Goal: Communication & Community: Answer question/provide support

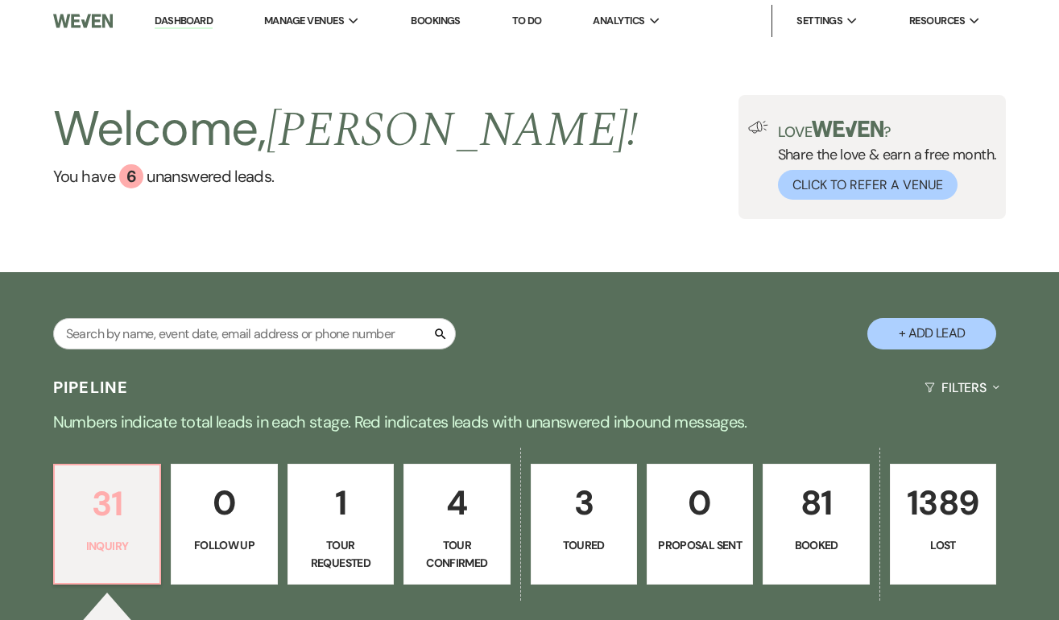
click at [123, 494] on p "31" at bounding box center [106, 504] width 85 height 54
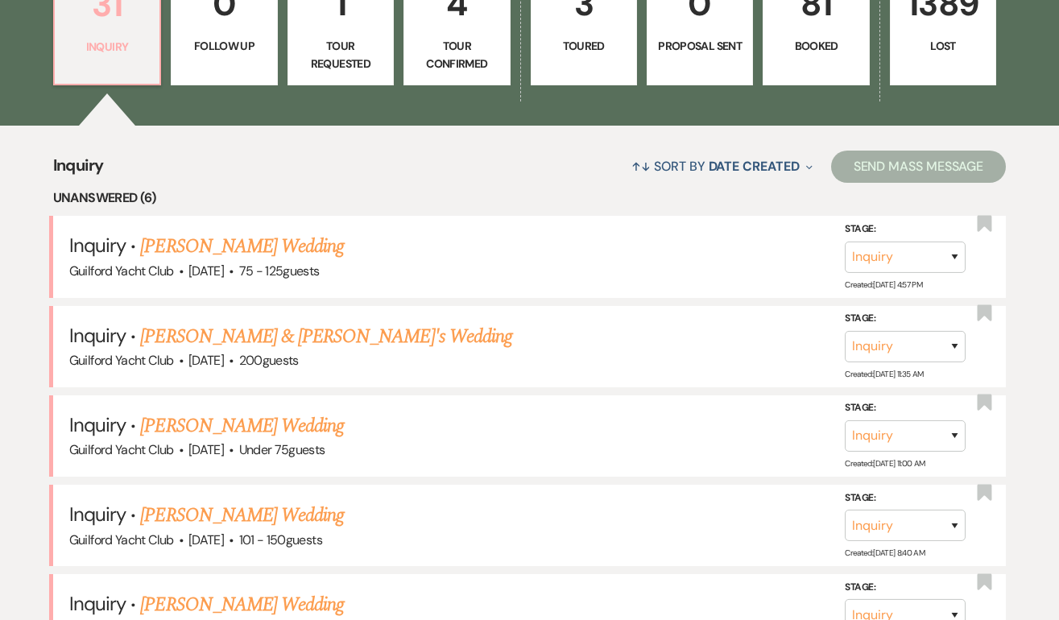
scroll to position [512, 0]
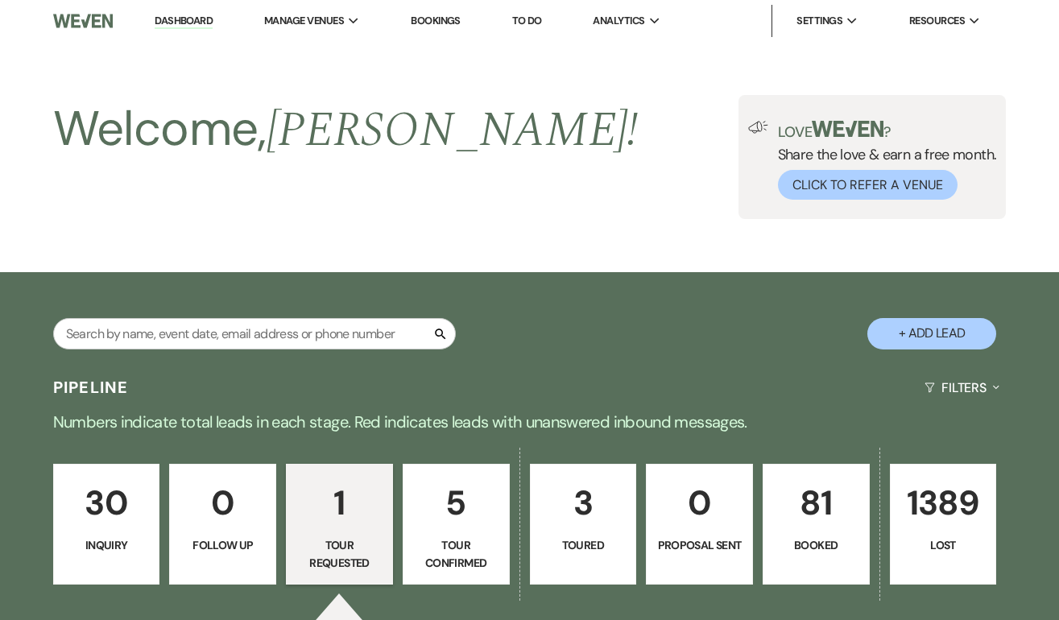
select select "2"
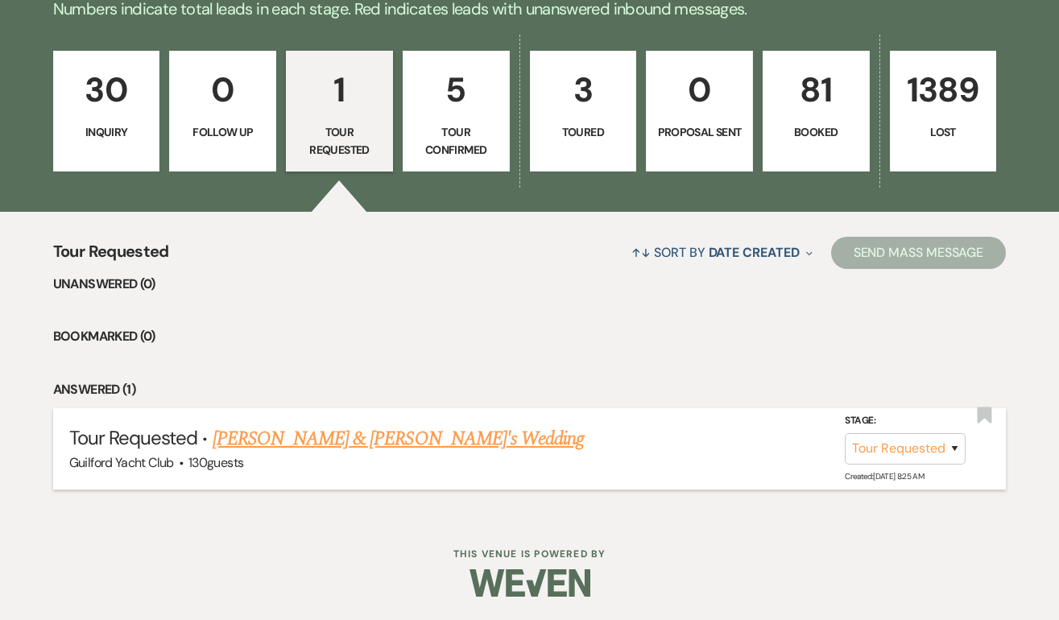
scroll to position [413, 0]
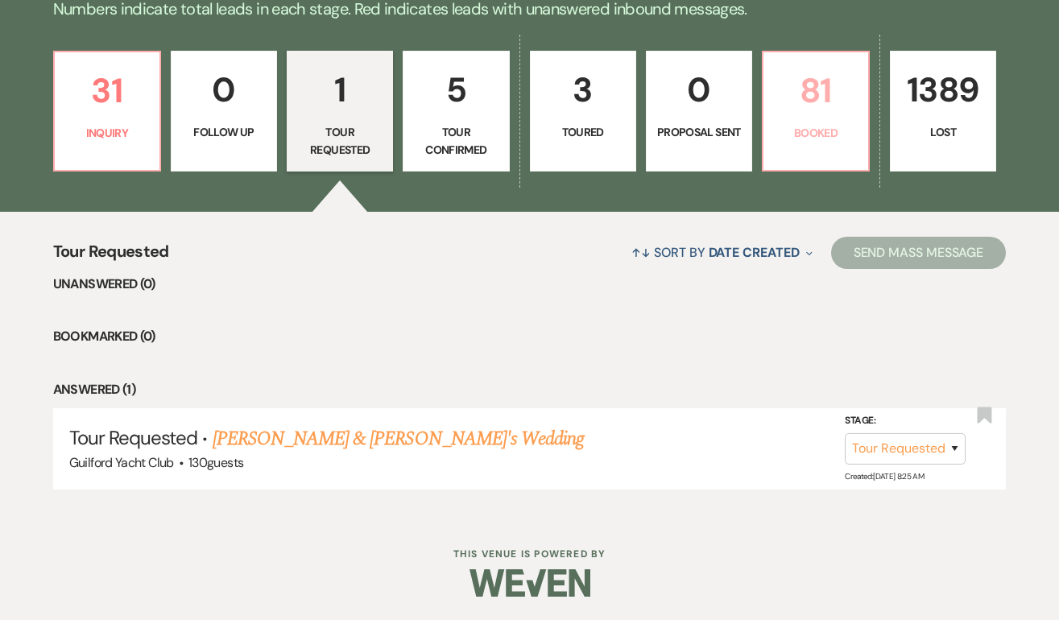
click at [817, 105] on p "81" at bounding box center [815, 91] width 85 height 54
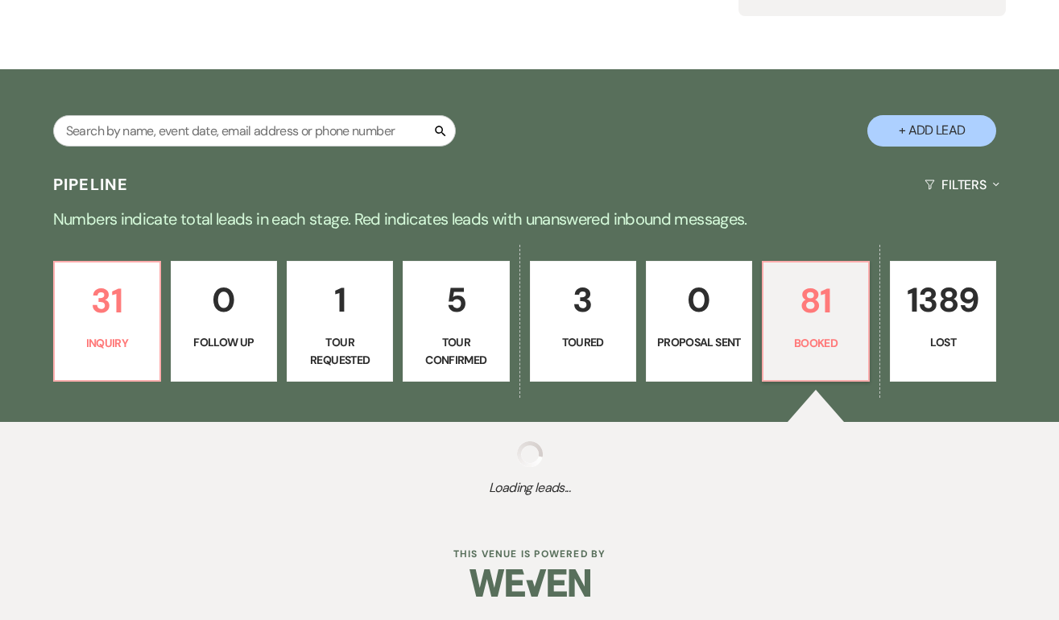
scroll to position [413, 0]
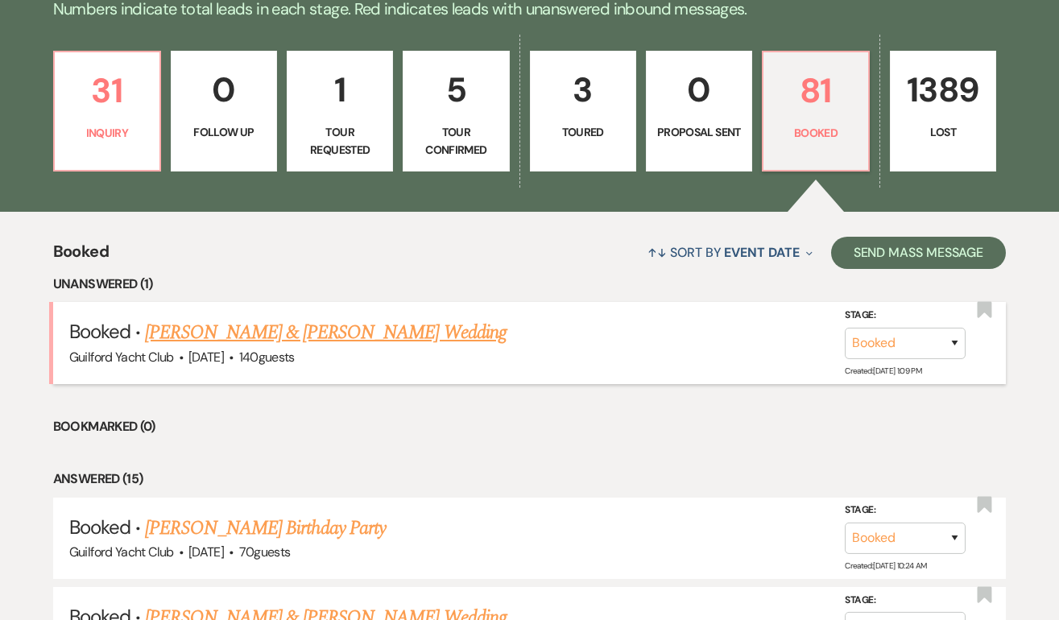
click at [325, 336] on link "Brian Gibbs & Jamie Little's Wedding" at bounding box center [325, 332] width 361 height 29
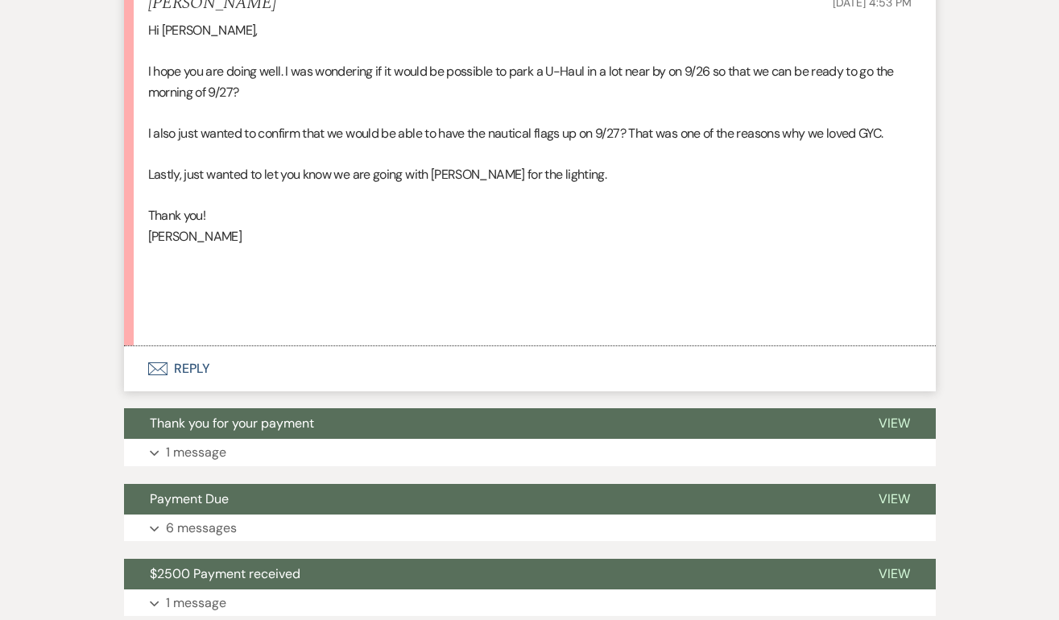
scroll to position [505, 0]
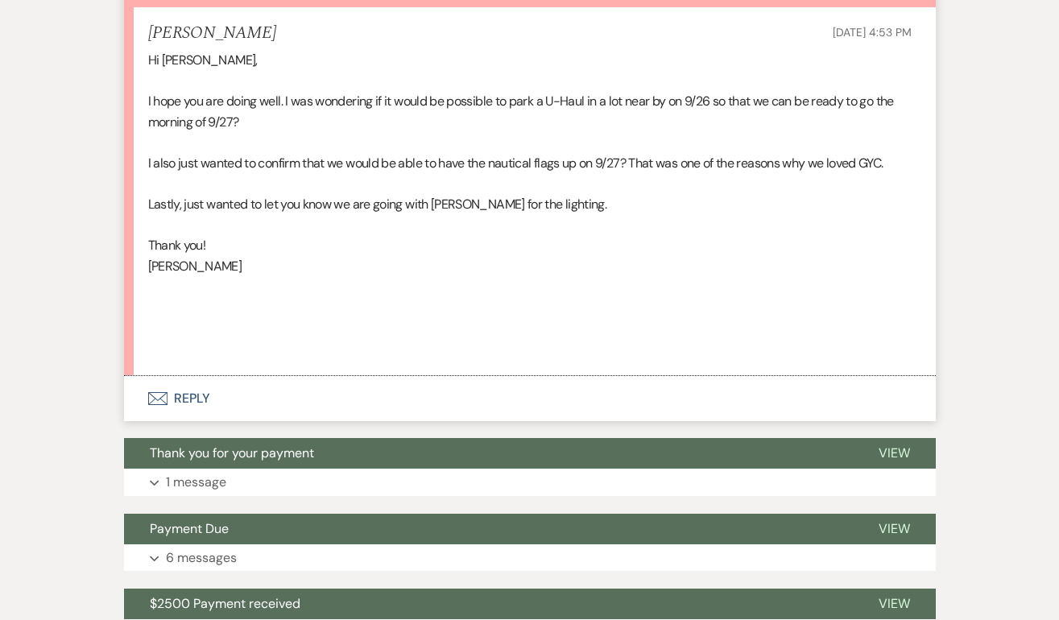
click at [201, 399] on button "Envelope Reply" at bounding box center [530, 398] width 812 height 45
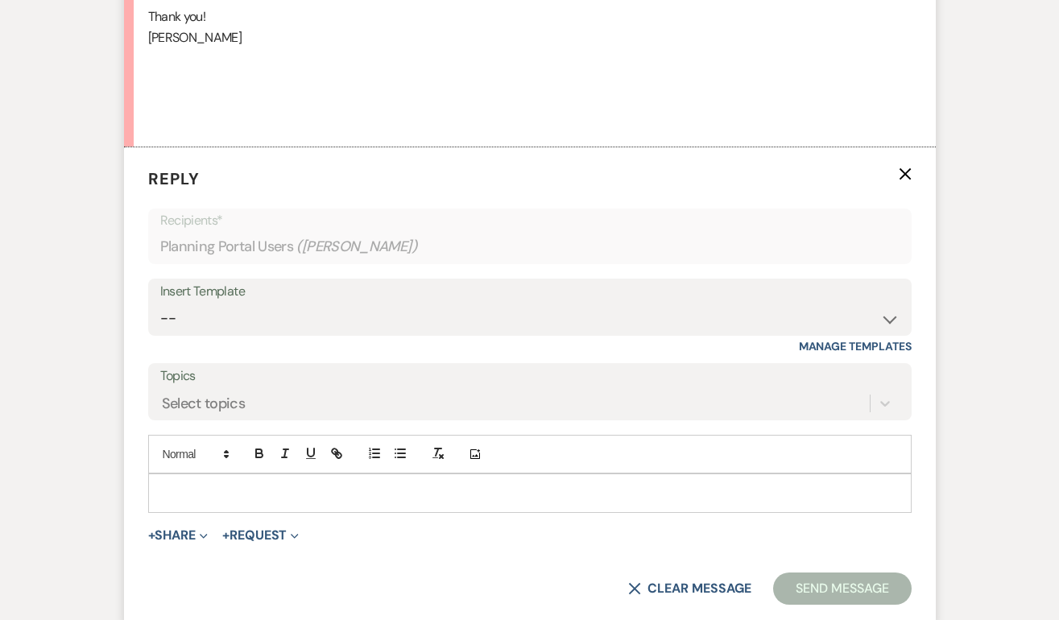
scroll to position [737, 0]
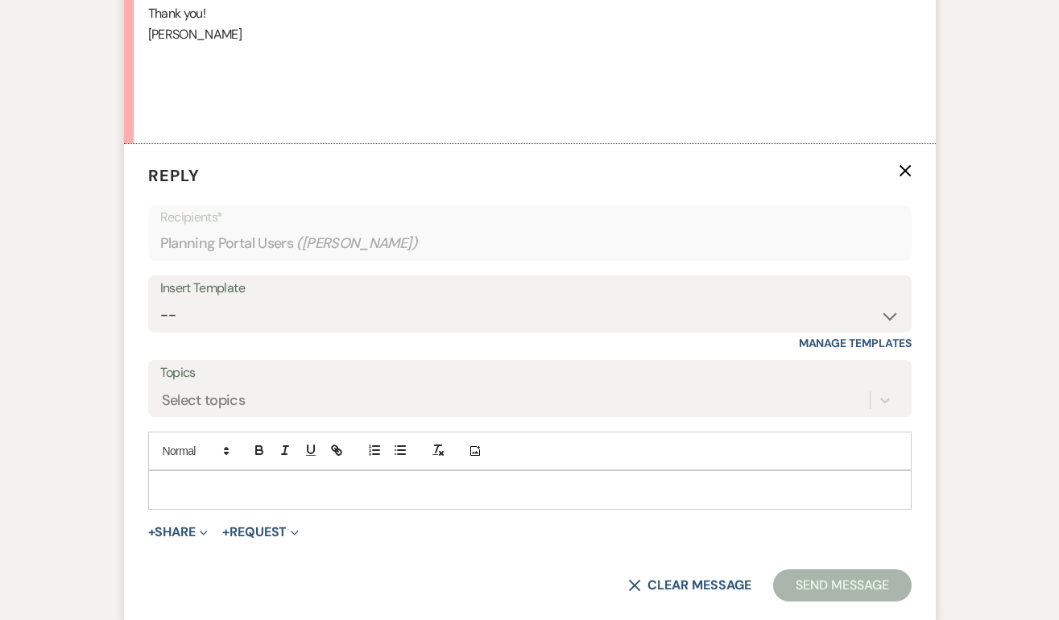
click at [165, 486] on p at bounding box center [530, 490] width 738 height 18
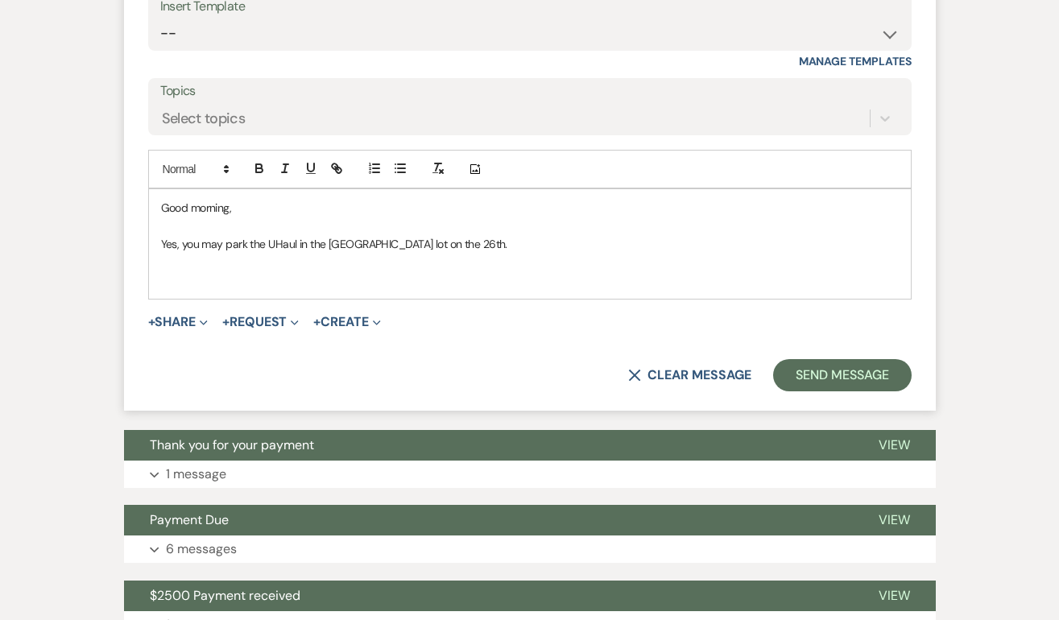
scroll to position [1019, 0]
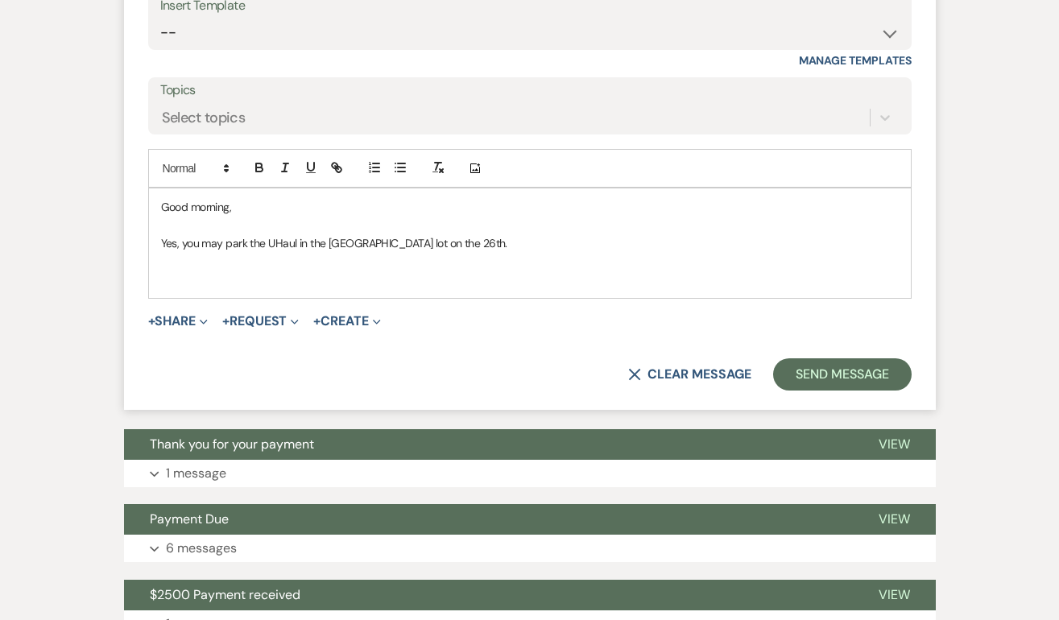
click at [500, 242] on p "Yes, you may park the UHaul in the North Parking lot on the 26th." at bounding box center [530, 243] width 738 height 18
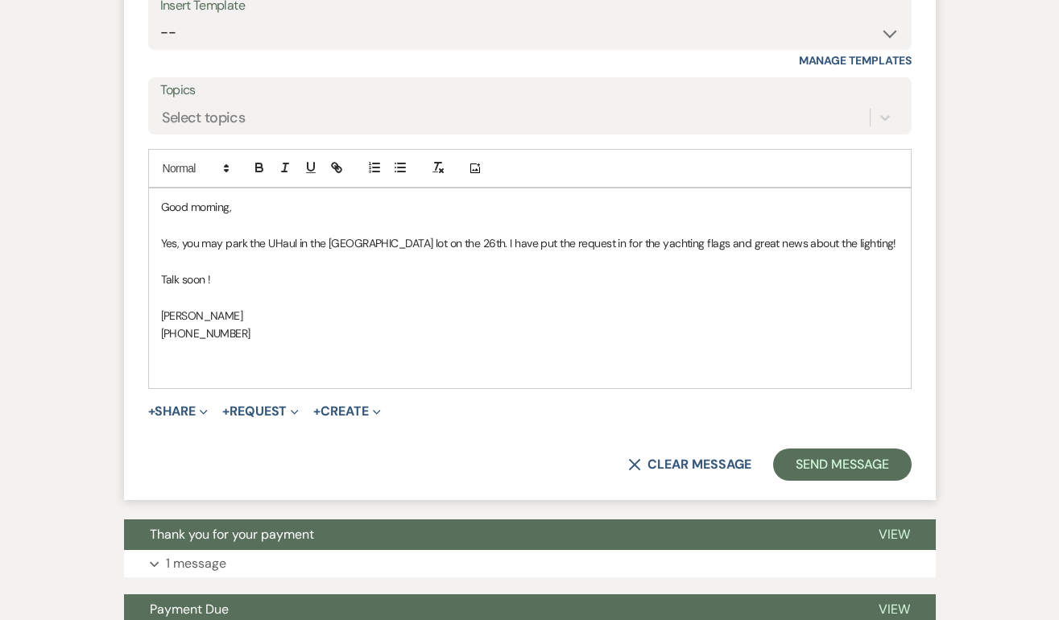
click at [390, 242] on p "Yes, you may park the UHaul in the North Parking lot on the 26th. I have put th…" at bounding box center [530, 243] width 738 height 18
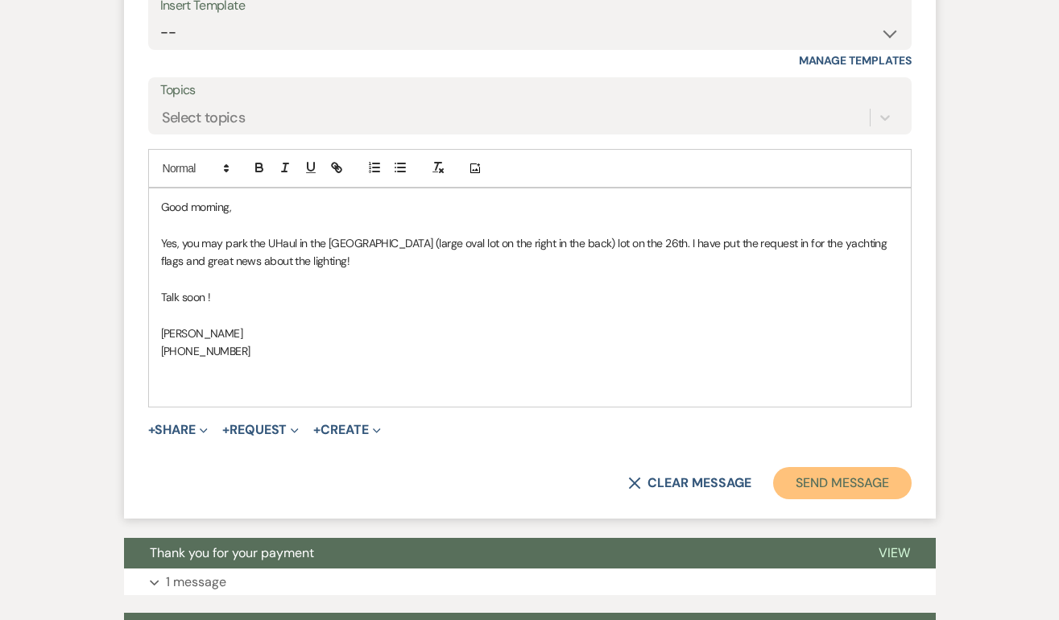
click at [817, 473] on button "Send Message" at bounding box center [842, 483] width 138 height 32
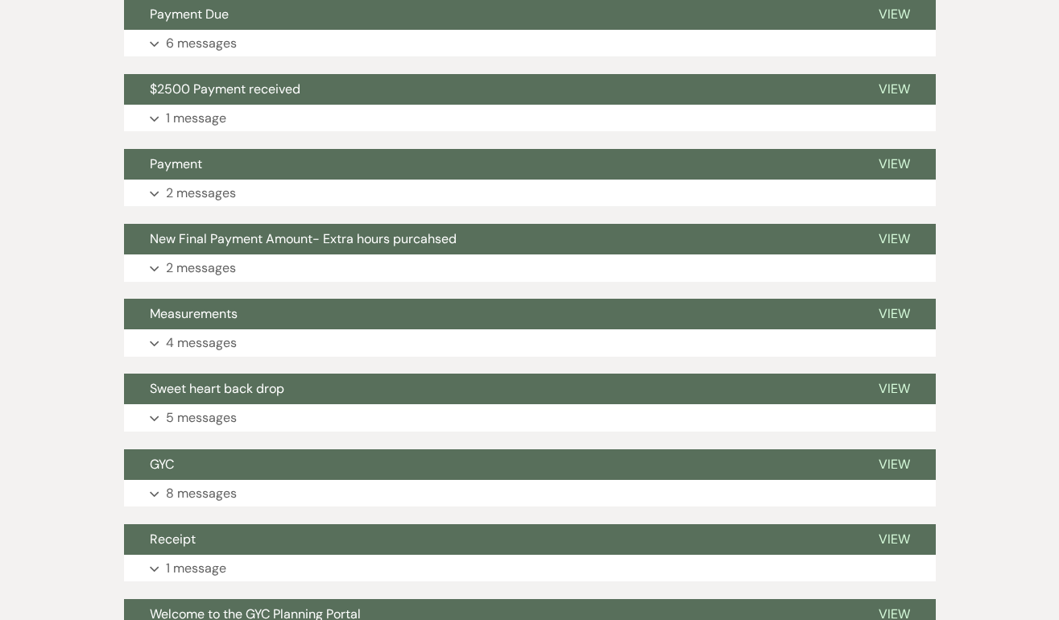
scroll to position [0, 0]
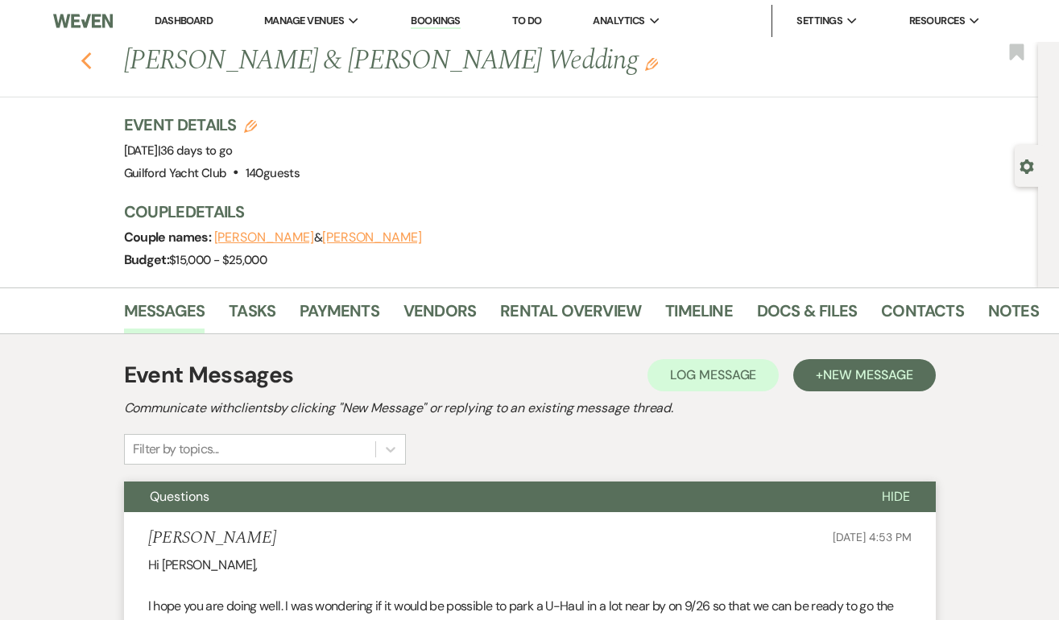
click at [85, 57] on use "button" at bounding box center [86, 61] width 10 height 18
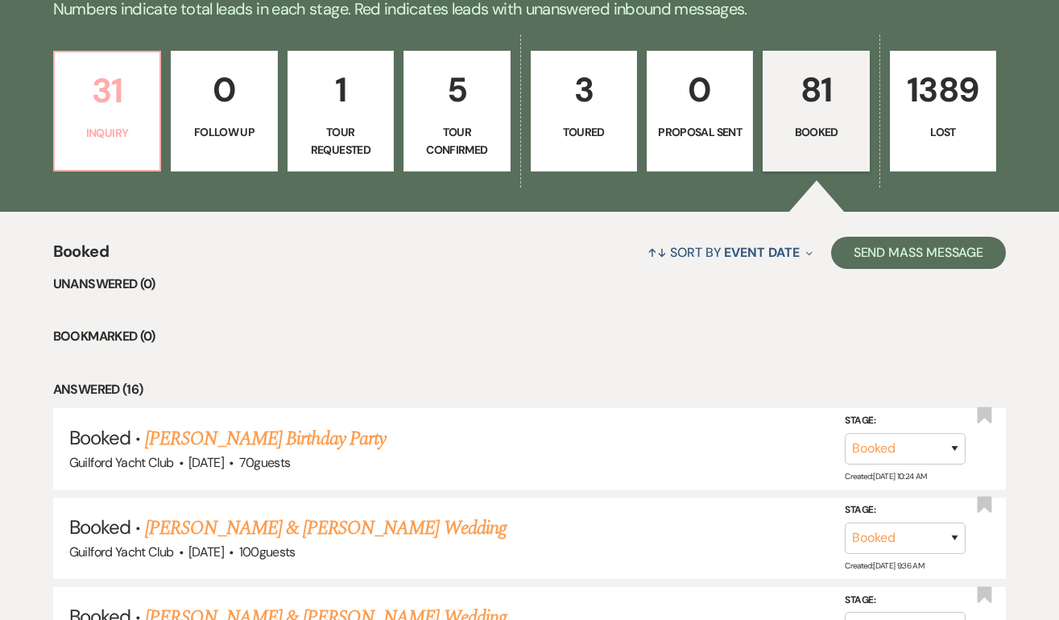
click at [130, 113] on p "31" at bounding box center [106, 91] width 85 height 54
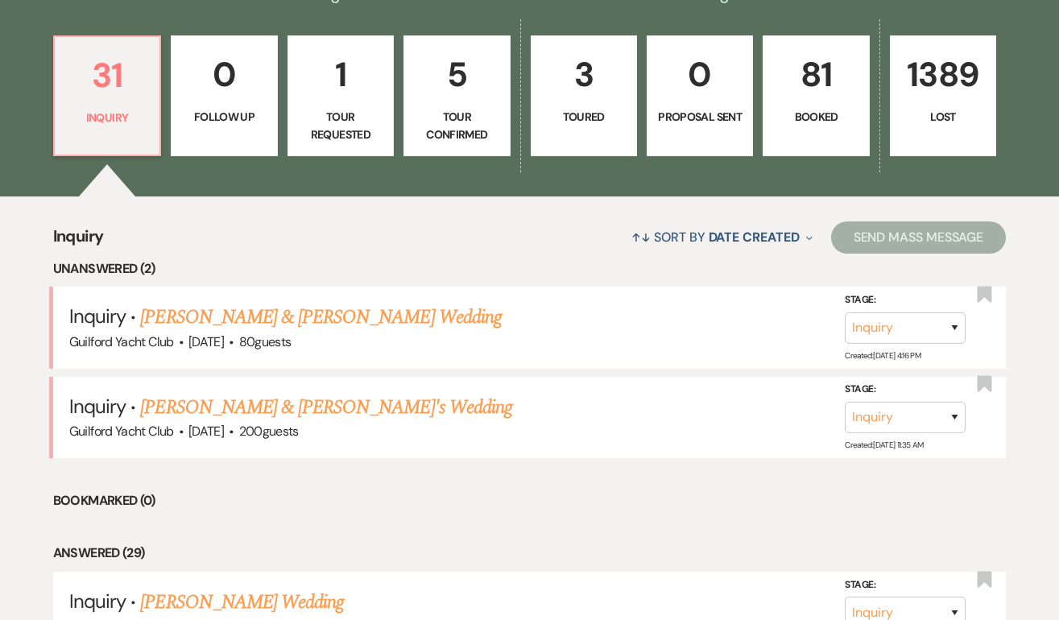
scroll to position [492, 0]
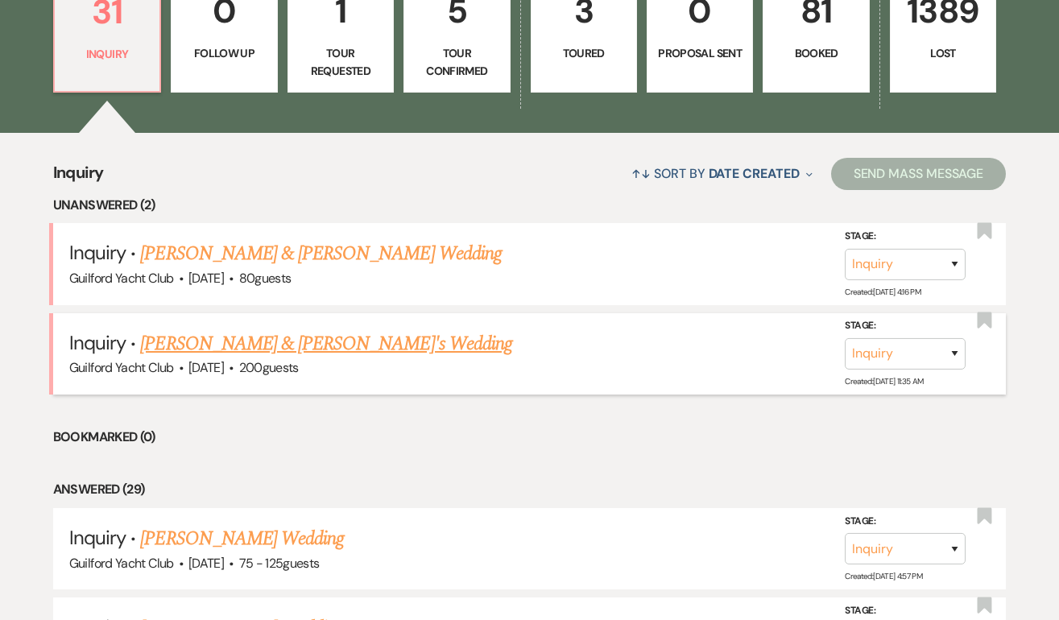
click at [309, 342] on link "Caroline Kapustynski & Fiance's Wedding" at bounding box center [326, 343] width 372 height 29
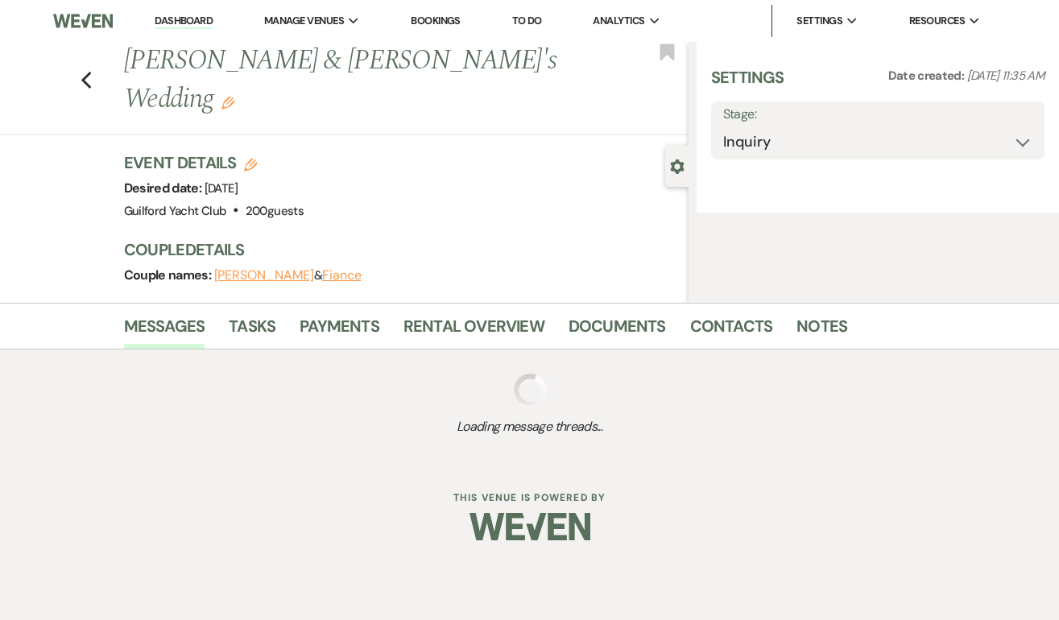
select select "5"
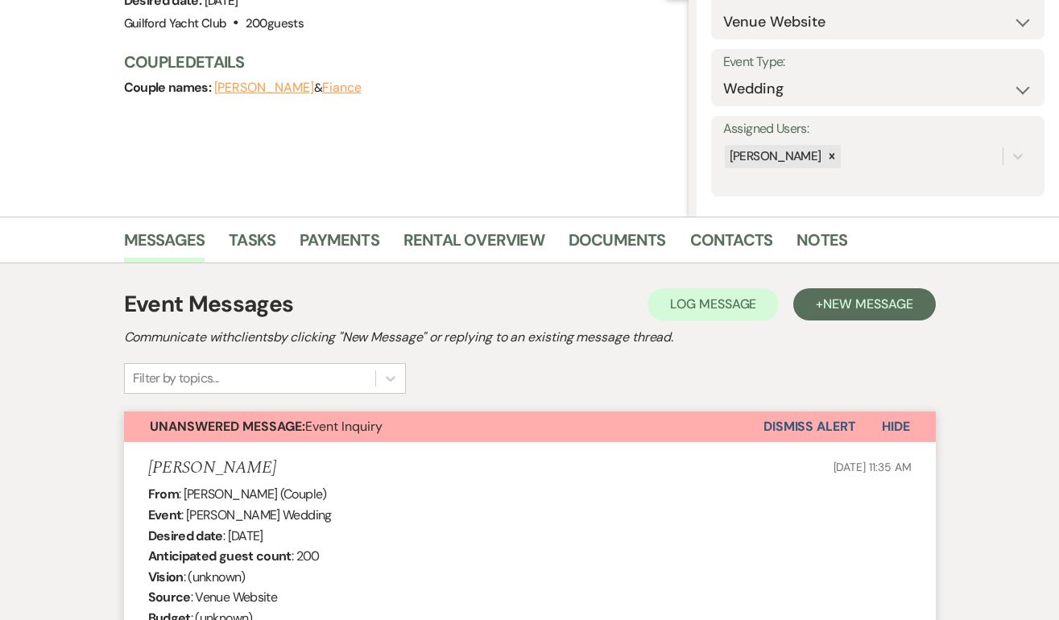
scroll to position [277, 0]
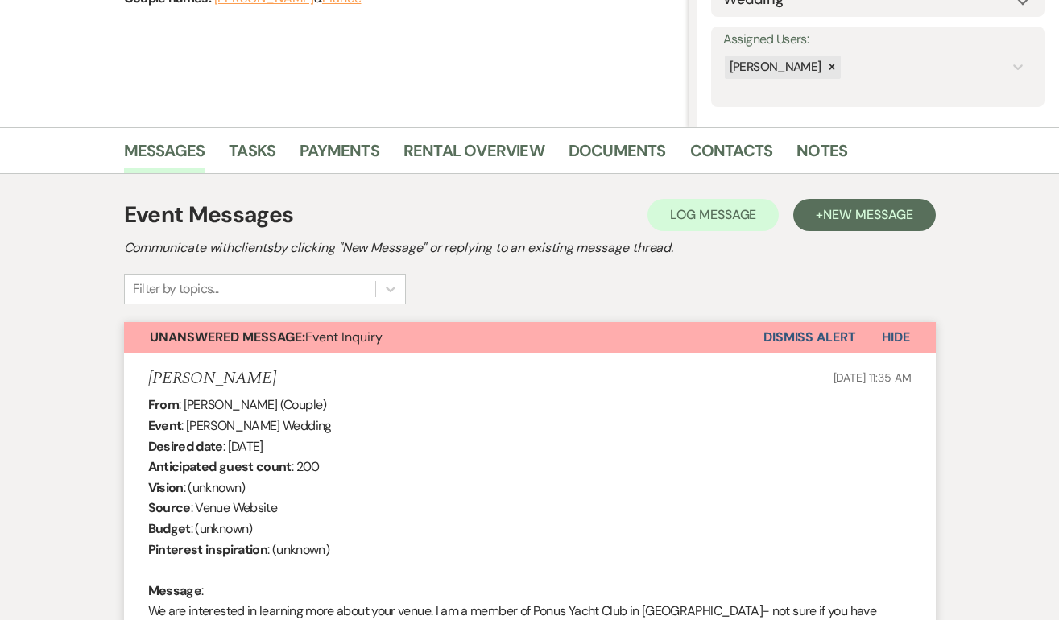
click at [774, 333] on button "Dismiss Alert" at bounding box center [809, 337] width 93 height 31
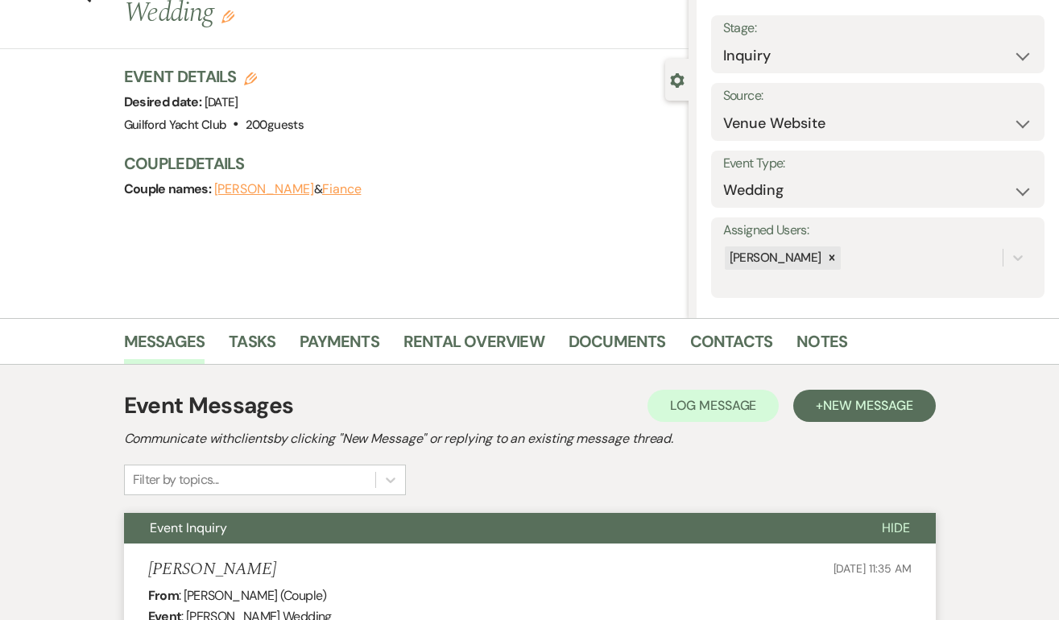
scroll to position [0, 0]
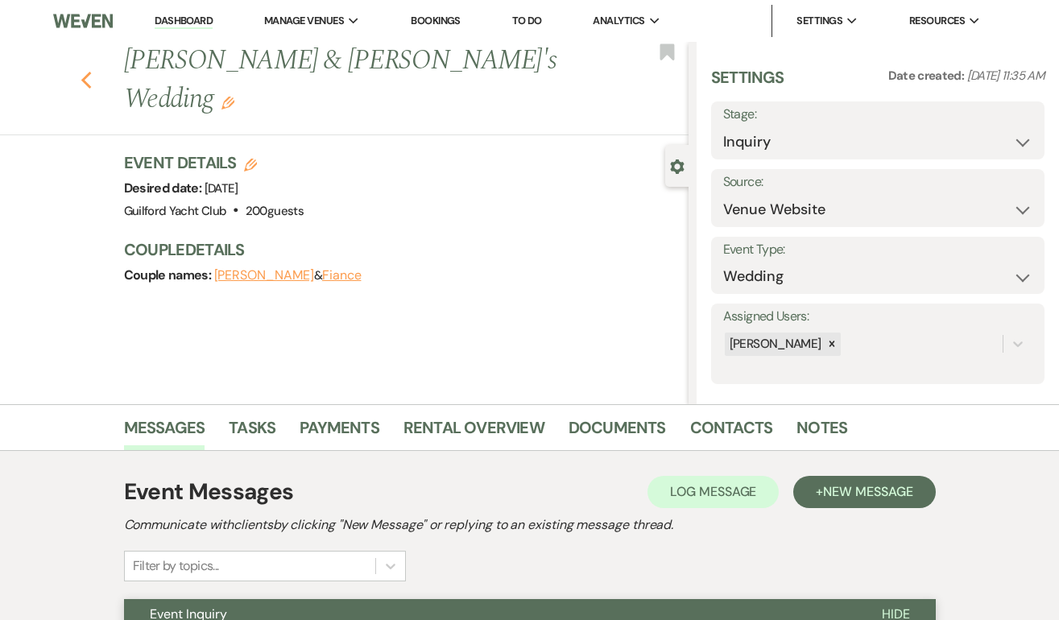
click at [86, 72] on use "button" at bounding box center [86, 81] width 10 height 18
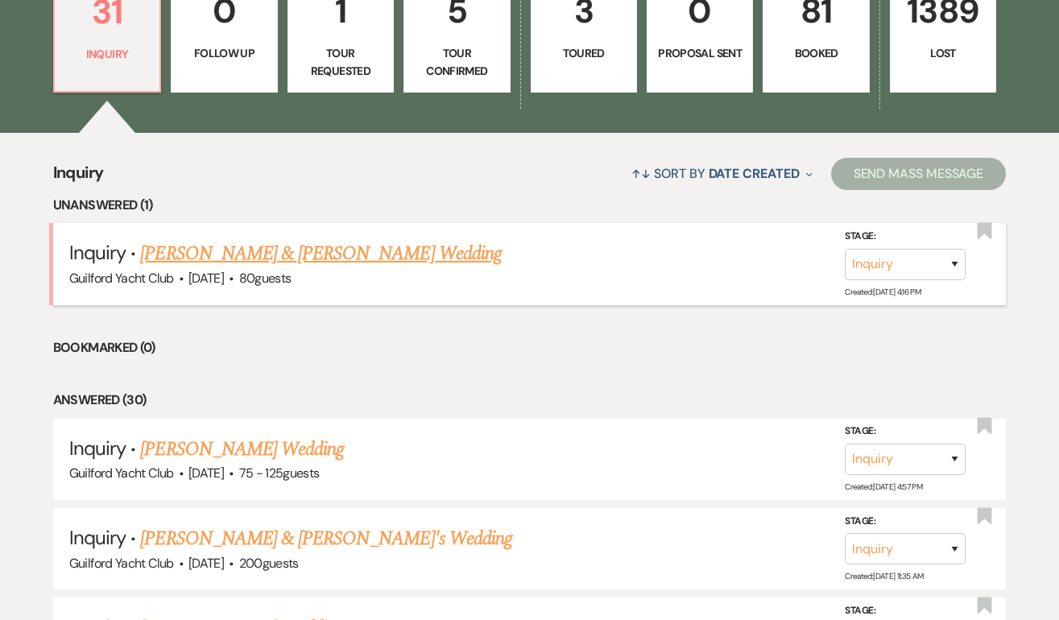
click at [238, 250] on link "Matthew Lynch & Alyssa Davanzo's Wedding" at bounding box center [320, 253] width 361 height 29
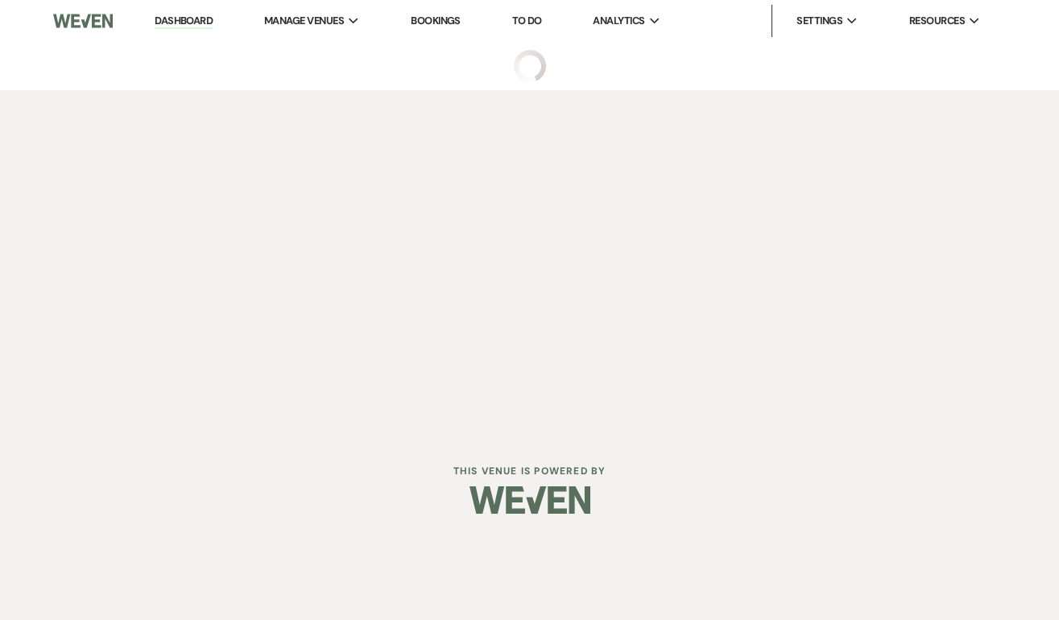
select select "5"
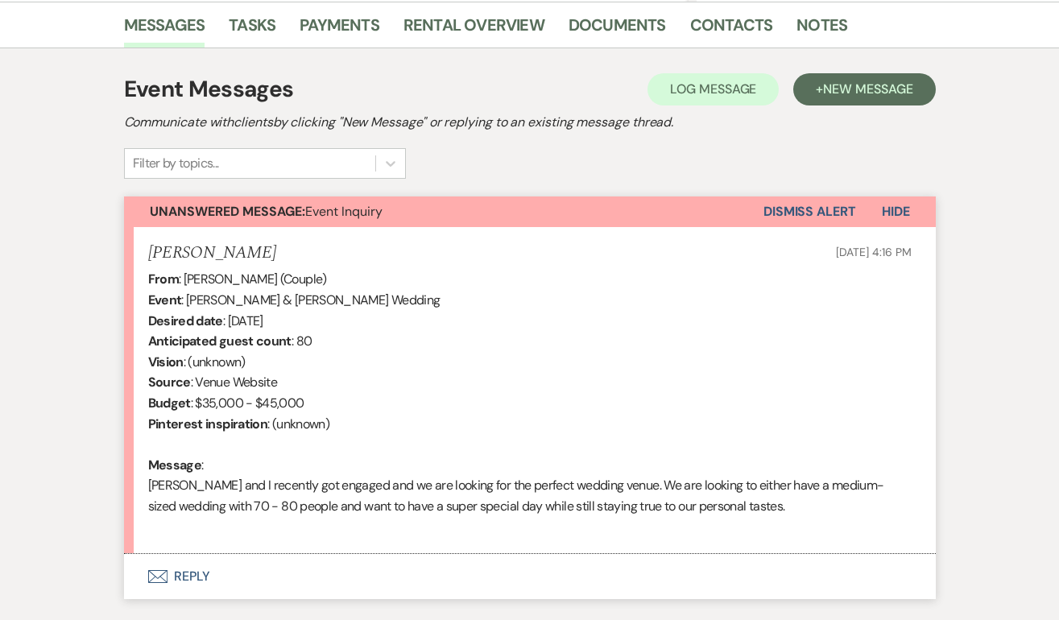
scroll to position [510, 0]
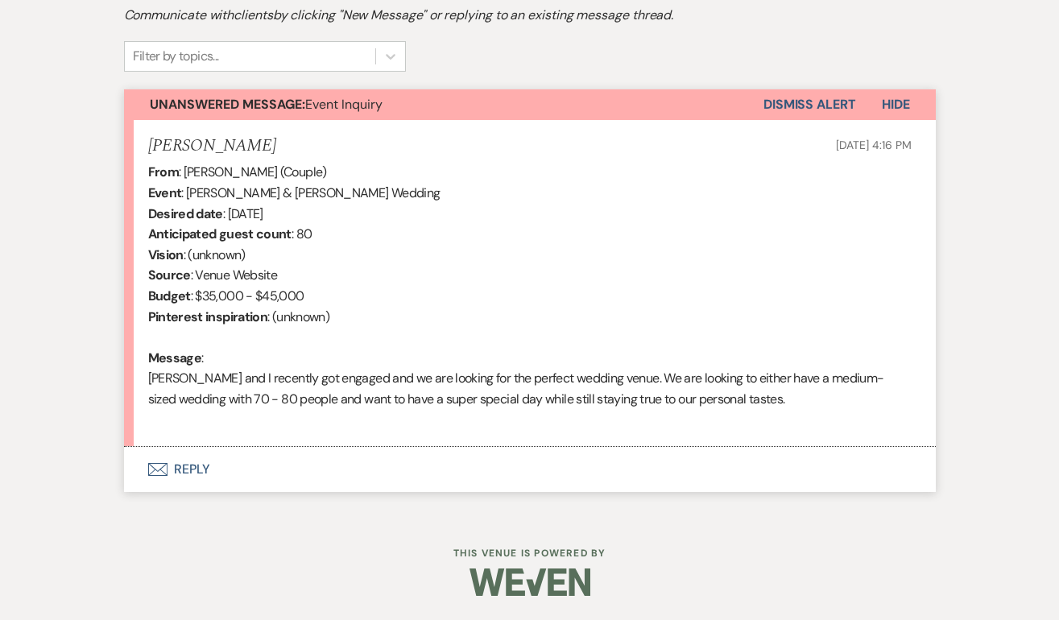
click at [184, 467] on button "Envelope Reply" at bounding box center [530, 469] width 812 height 45
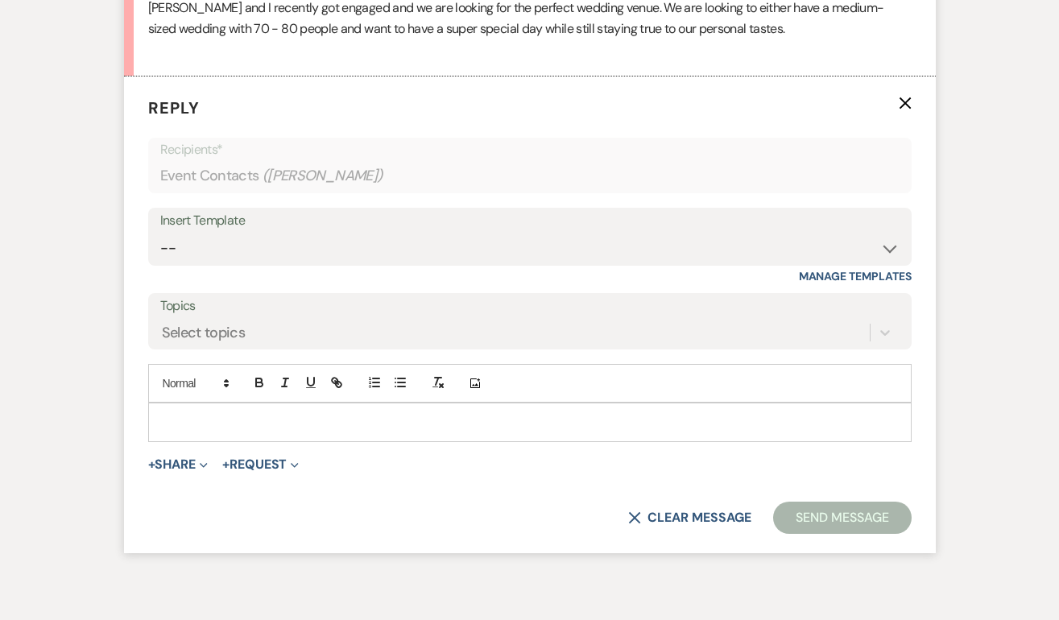
scroll to position [885, 0]
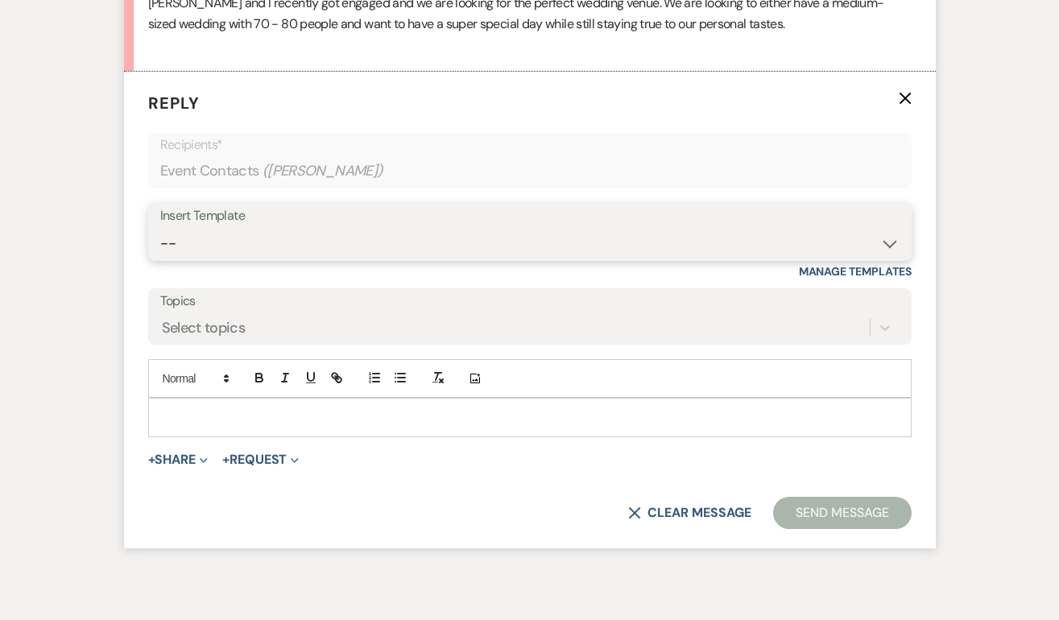
click at [237, 239] on select "-- Weven Planning Portal Introduction (Booked Events) Initial Inquiry Response …" at bounding box center [529, 243] width 739 height 31
click at [160, 228] on select "-- Weven Planning Portal Introduction (Booked Events) Initial Inquiry Response …" at bounding box center [529, 243] width 739 height 31
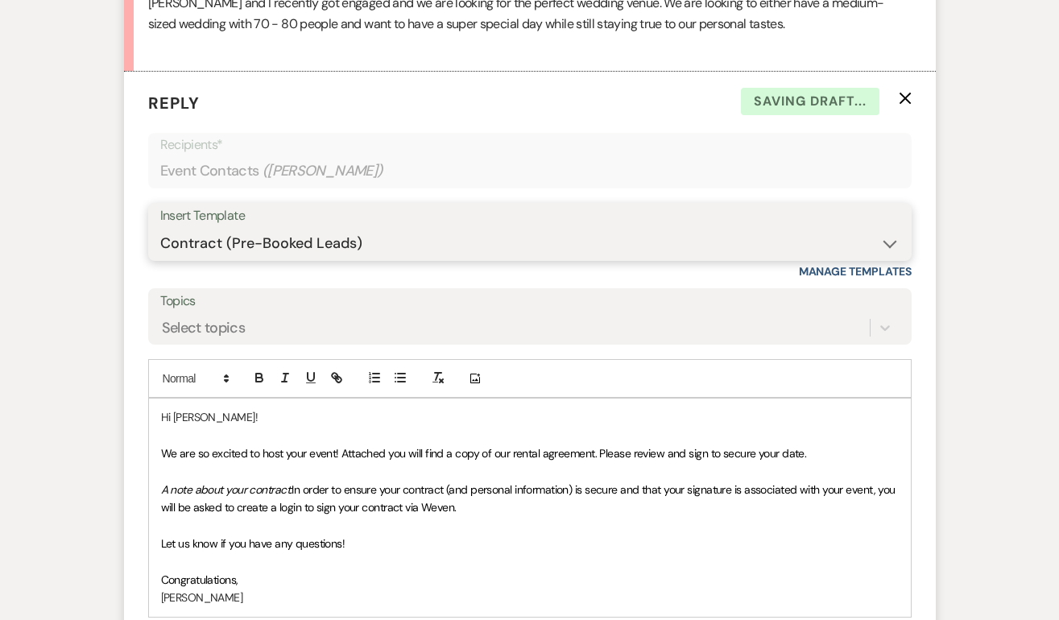
click at [303, 245] on select "-- Weven Planning Portal Introduction (Booked Events) Initial Inquiry Response …" at bounding box center [529, 243] width 739 height 31
click at [160, 228] on select "-- Weven Planning Portal Introduction (Booked Events) Initial Inquiry Response …" at bounding box center [529, 243] width 739 height 31
click at [309, 246] on select "-- Weven Planning Portal Introduction (Booked Events) Initial Inquiry Response …" at bounding box center [529, 243] width 739 height 31
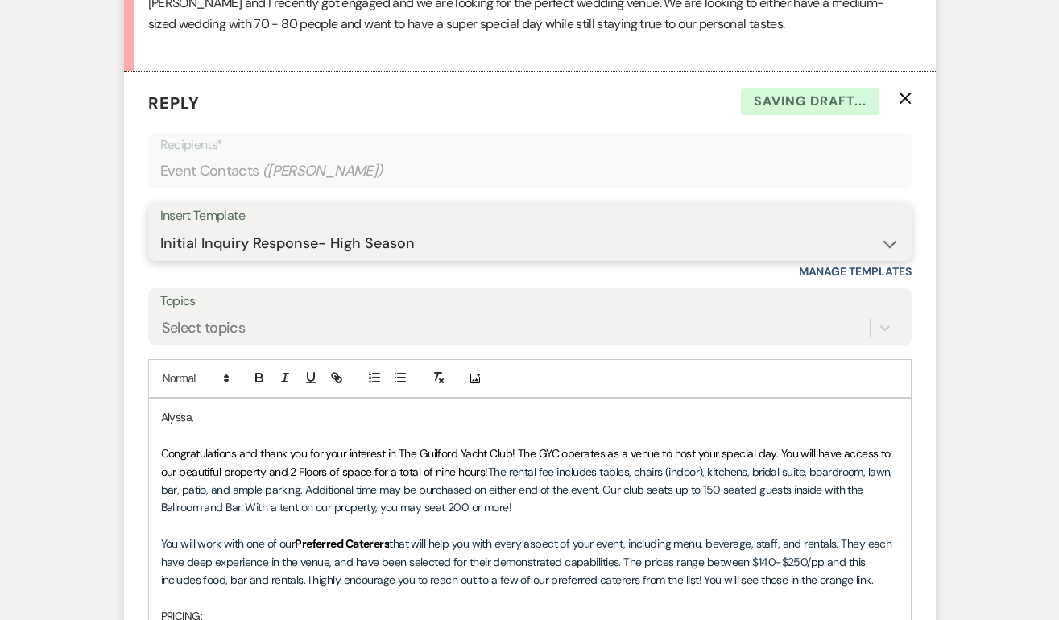
select select "2020"
click at [160, 228] on select "-- Weven Planning Portal Introduction (Booked Events) Initial Inquiry Response …" at bounding box center [529, 243] width 739 height 31
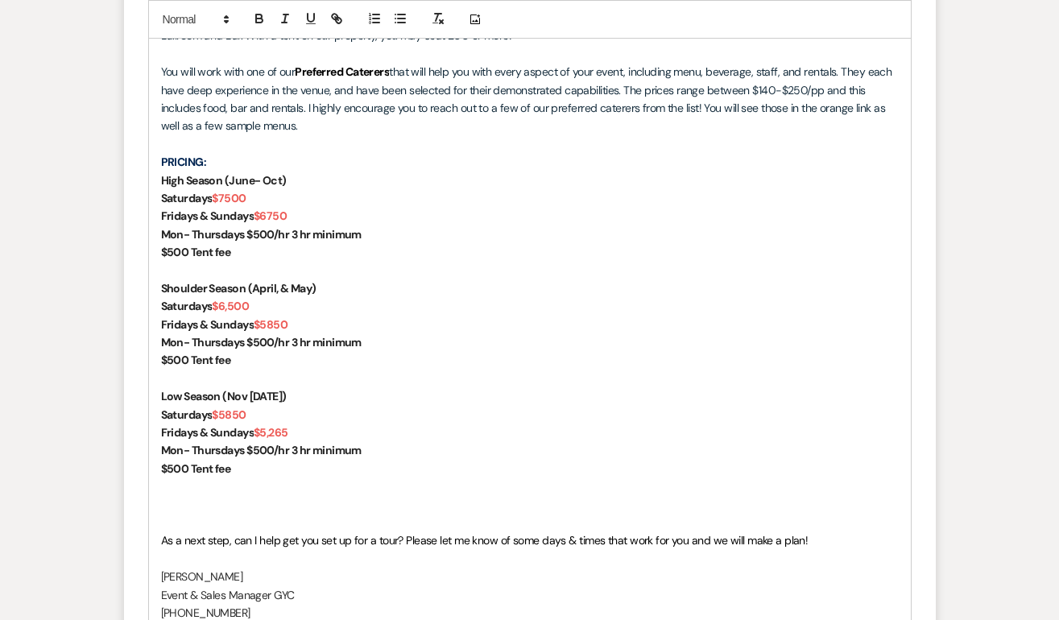
scroll to position [1518, 0]
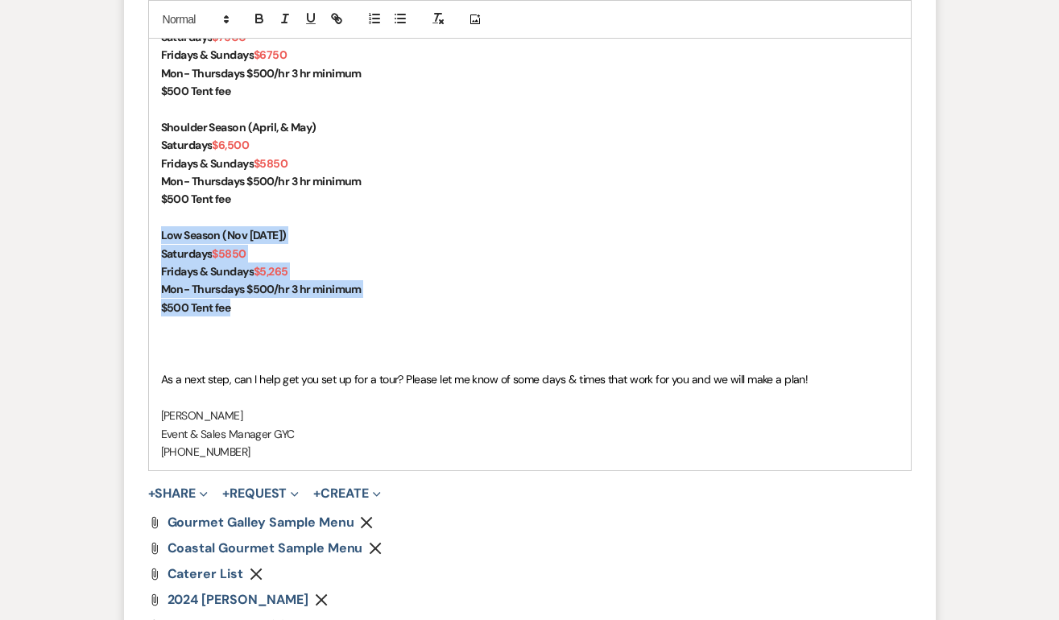
drag, startPoint x: 258, startPoint y: 313, endPoint x: 138, endPoint y: 231, distance: 145.4
click at [138, 231] on form "Reply X Saving draft... Recipients* Event Contacts ( Alyssa Davanzo ) Insert Te…" at bounding box center [530, 75] width 812 height 1272
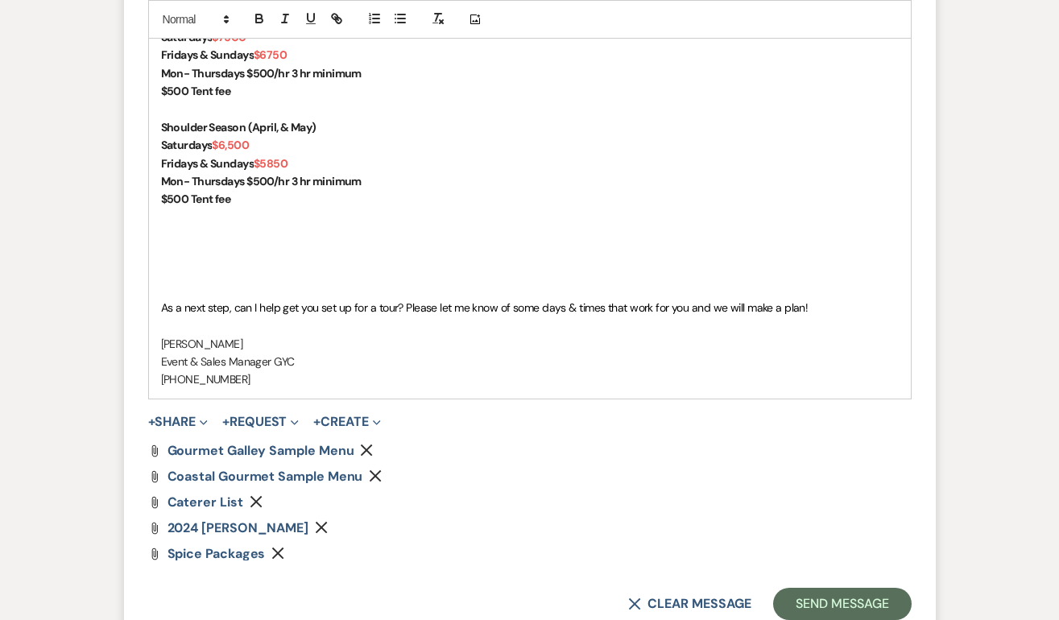
click at [161, 280] on p at bounding box center [530, 289] width 738 height 18
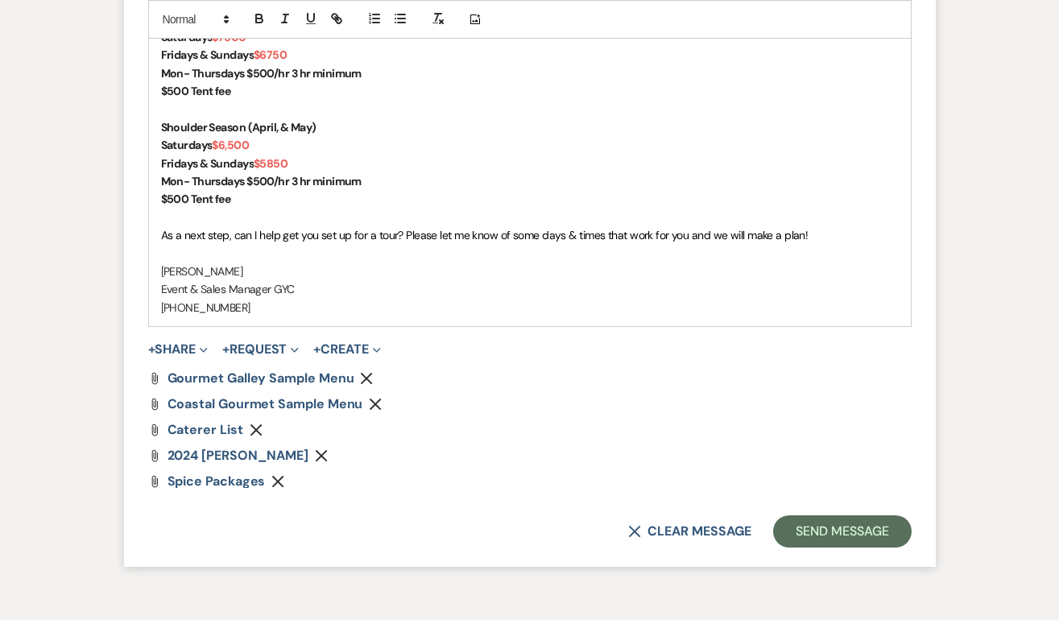
click at [328, 449] on icon "Remove" at bounding box center [321, 455] width 13 height 13
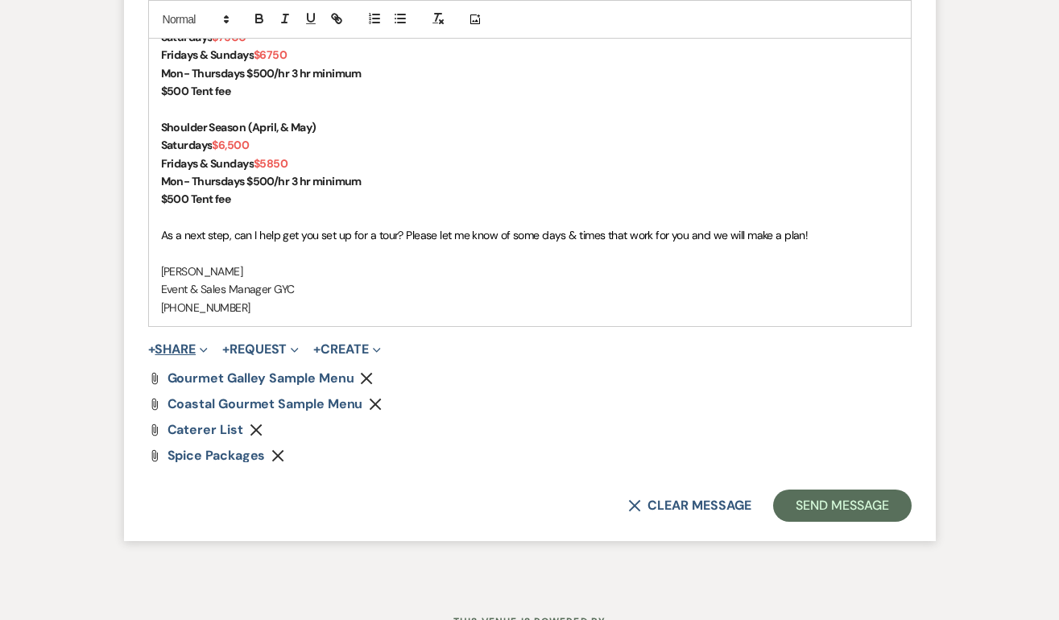
click at [189, 354] on button "+ Share Expand" at bounding box center [178, 349] width 60 height 13
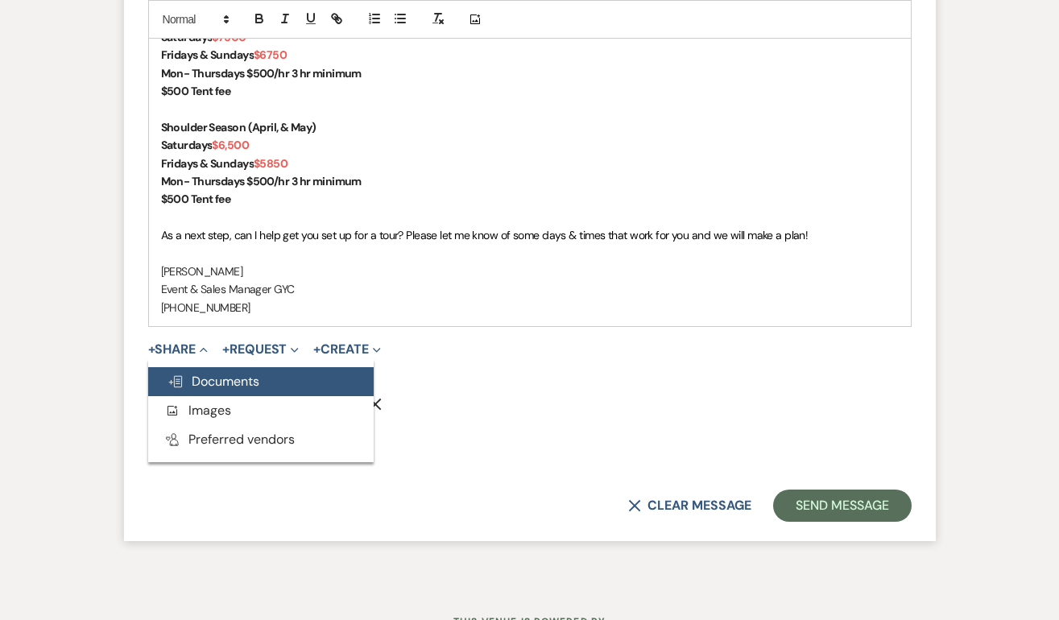
click at [212, 388] on span "Doc Upload Documents" at bounding box center [213, 381] width 92 height 17
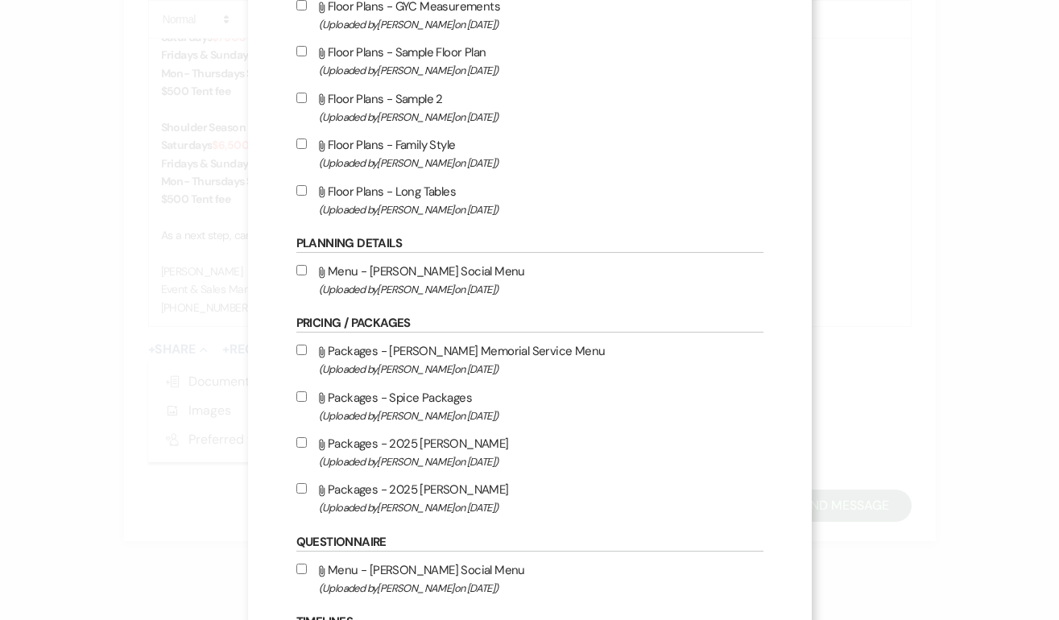
scroll to position [427, 0]
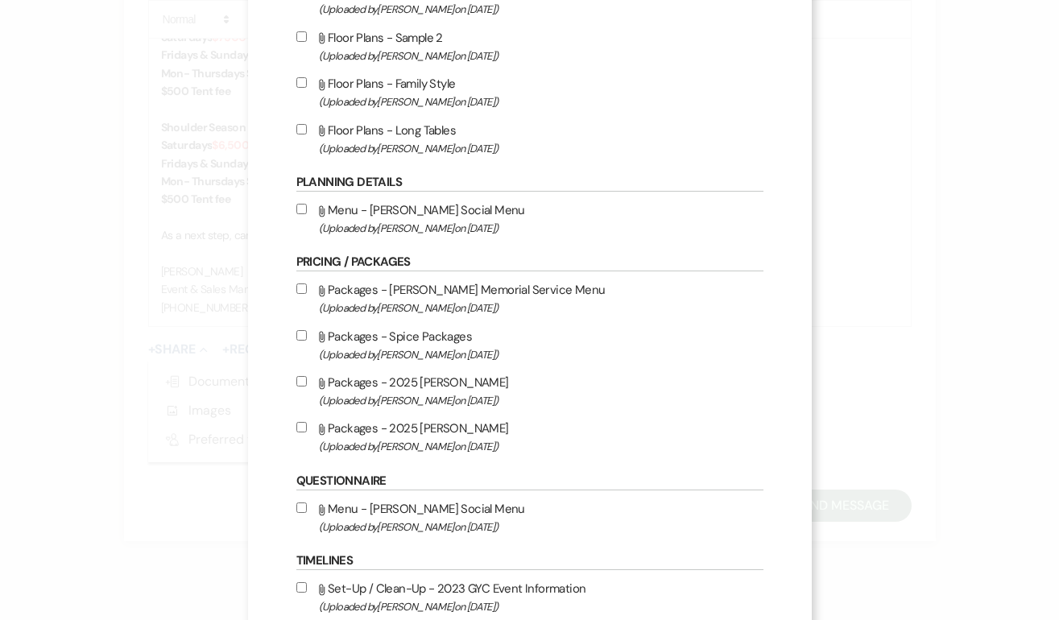
click at [305, 432] on input "Attach File Packages - 2025 David Alan (Uploaded by Alison Wehrle on Mar 2nd, 2…" at bounding box center [301, 427] width 10 height 10
checkbox input "true"
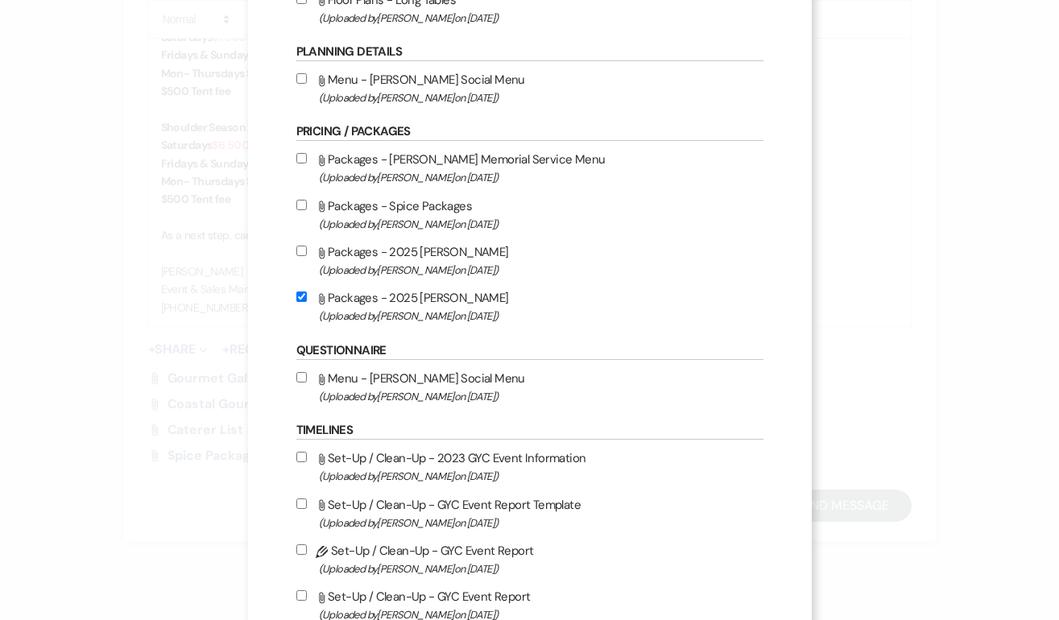
scroll to position [1305, 0]
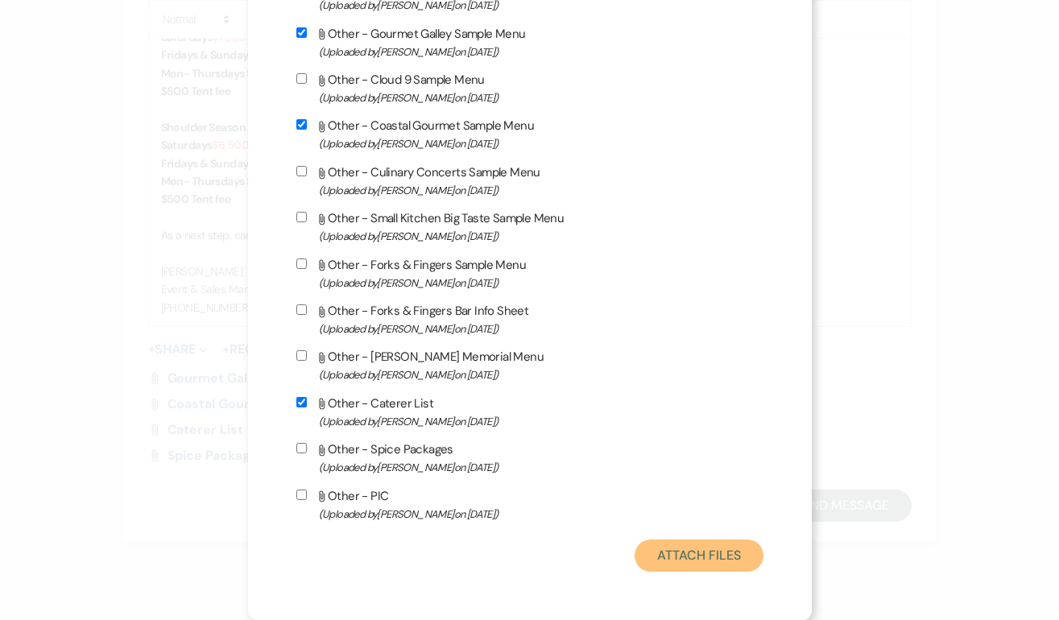
click at [688, 556] on button "Attach Files" at bounding box center [699, 556] width 128 height 32
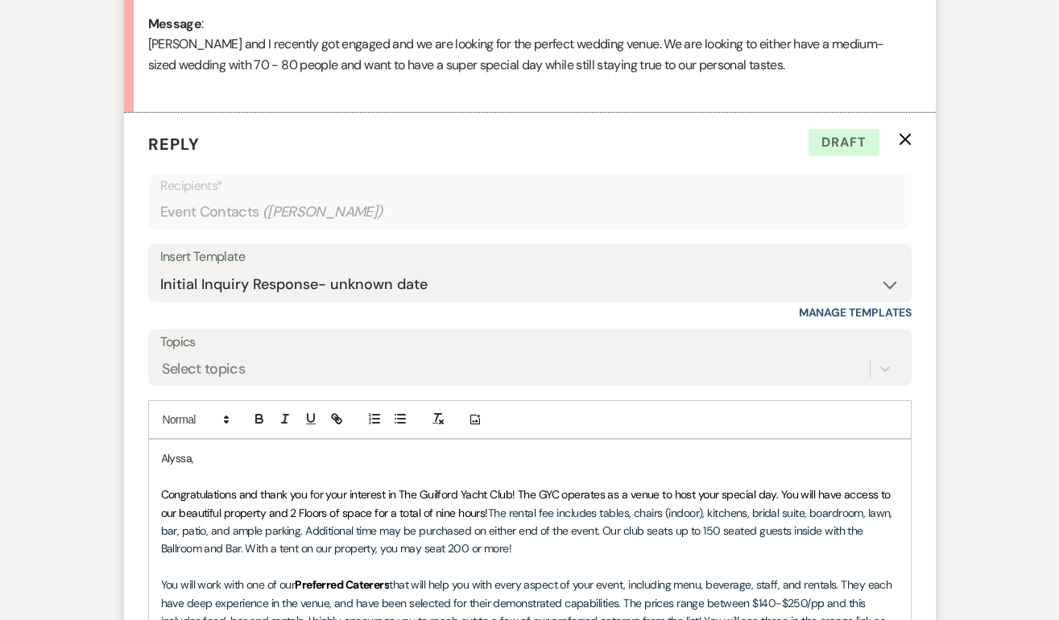
scroll to position [1016, 0]
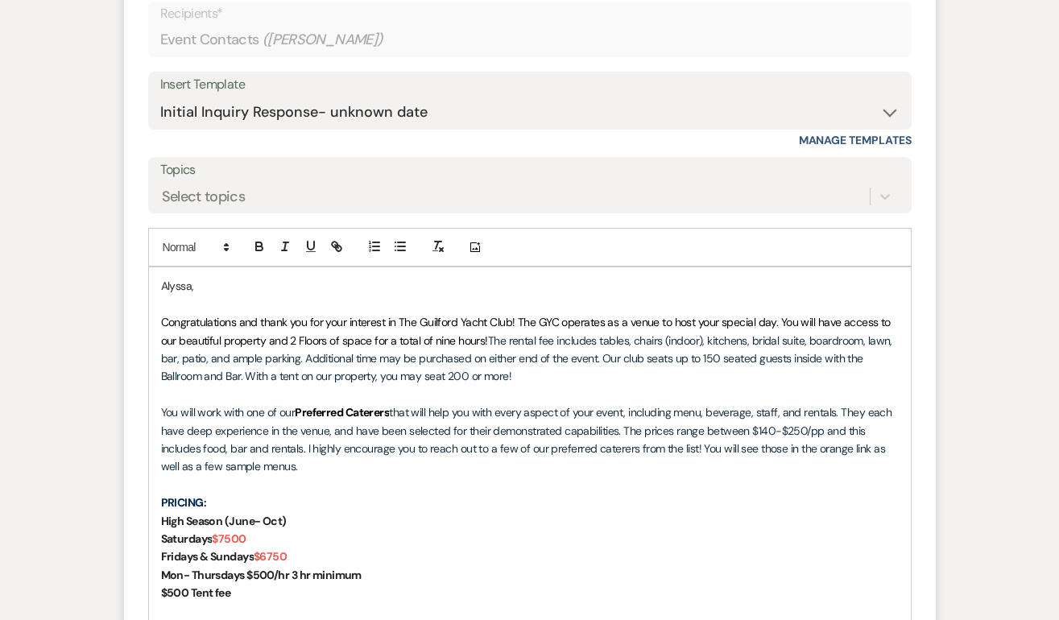
click at [515, 319] on span "Congratulations and thank you for your interest in The Guilford Yacht Club! The…" at bounding box center [527, 331] width 733 height 32
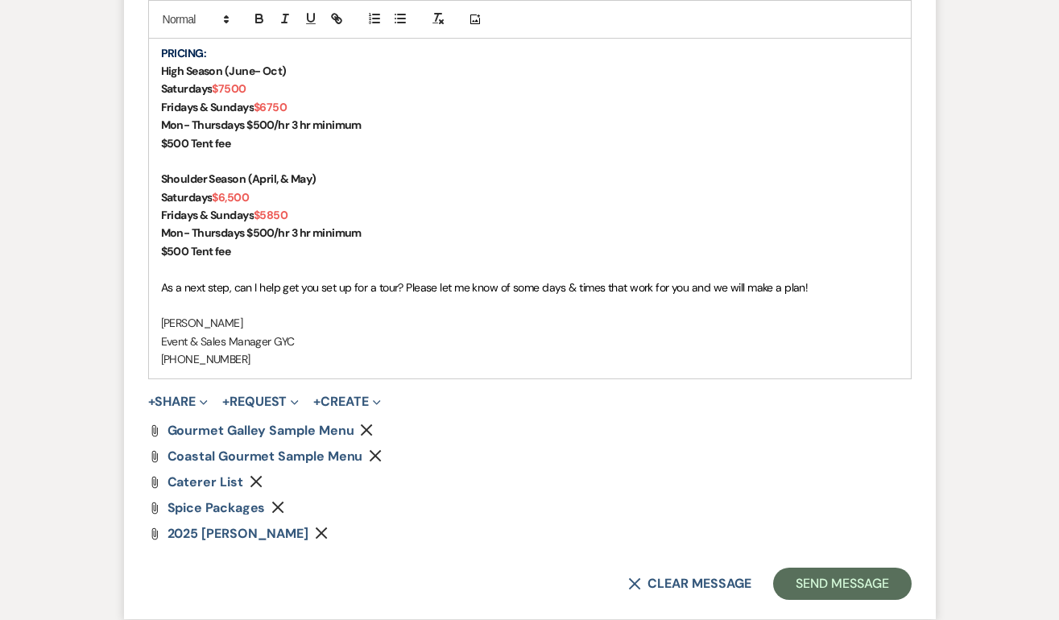
scroll to position [1521, 0]
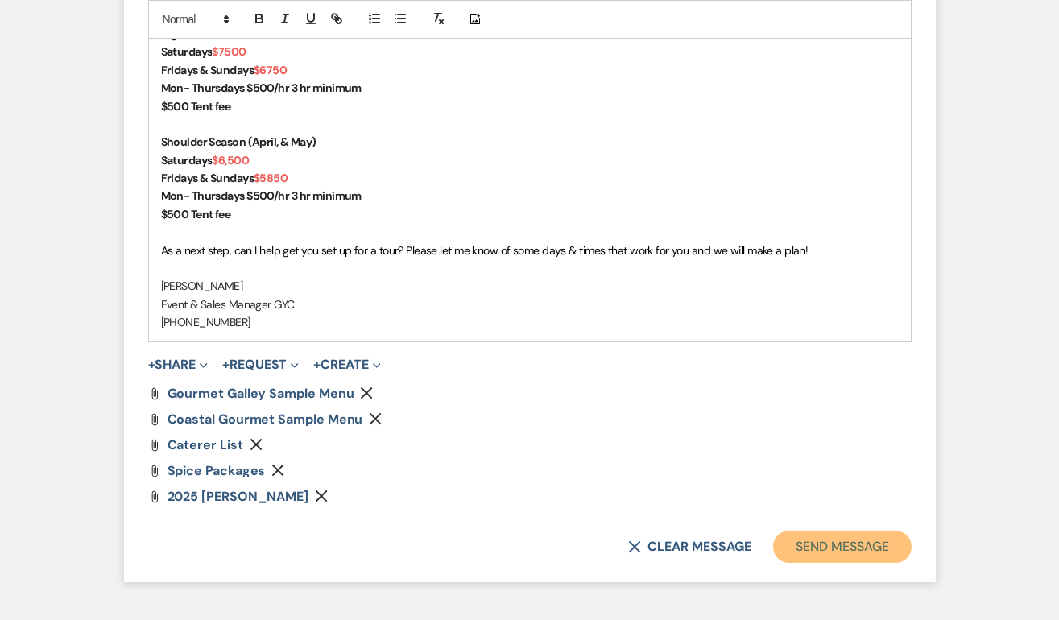
click at [861, 540] on button "Send Message" at bounding box center [842, 547] width 138 height 32
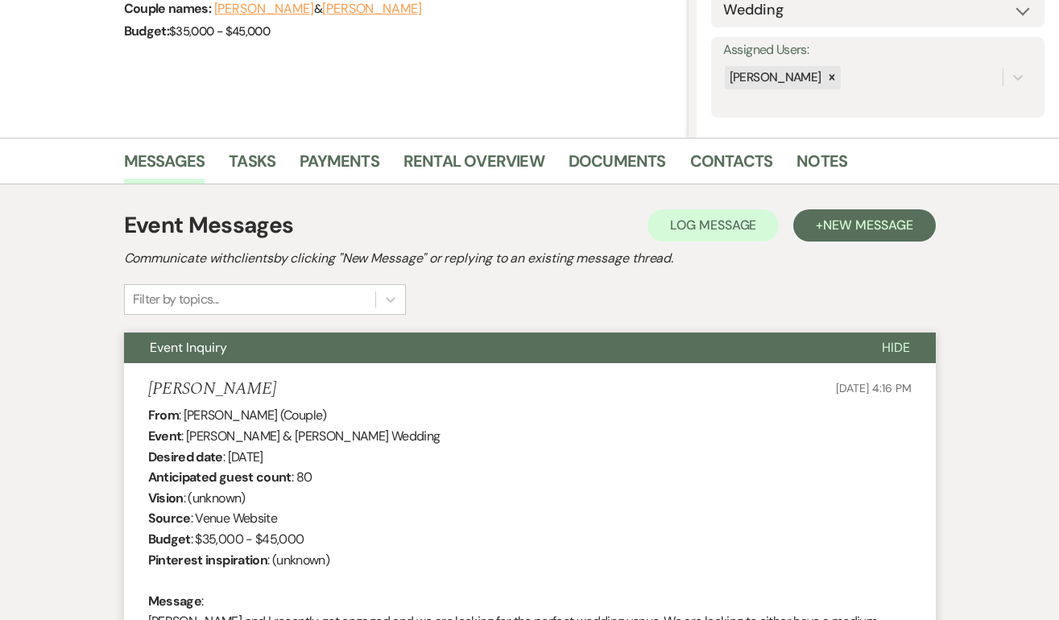
scroll to position [0, 0]
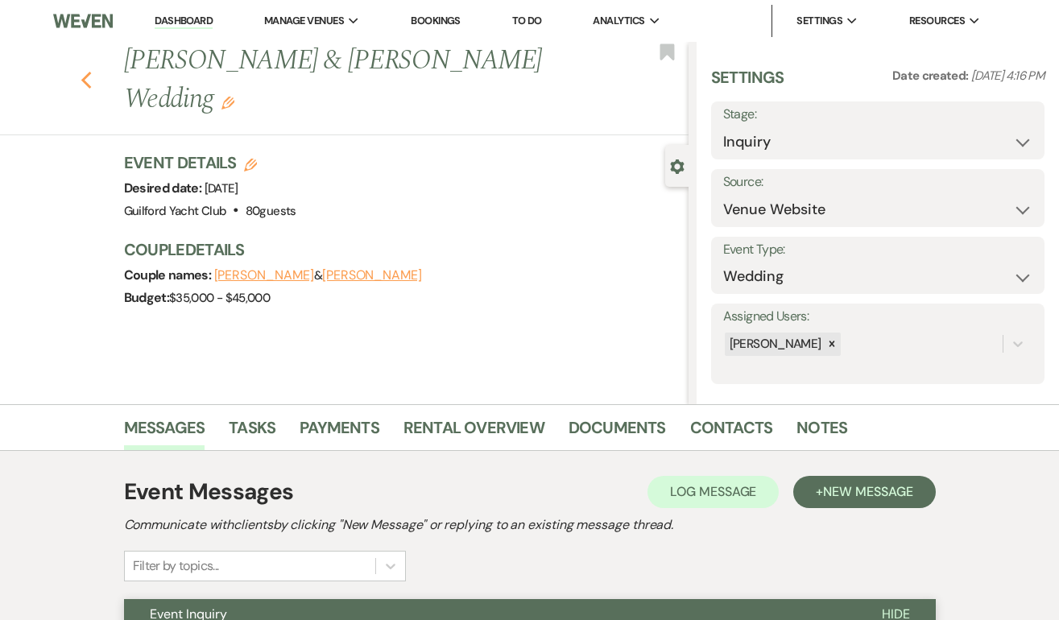
click at [85, 74] on icon "Previous" at bounding box center [87, 80] width 12 height 19
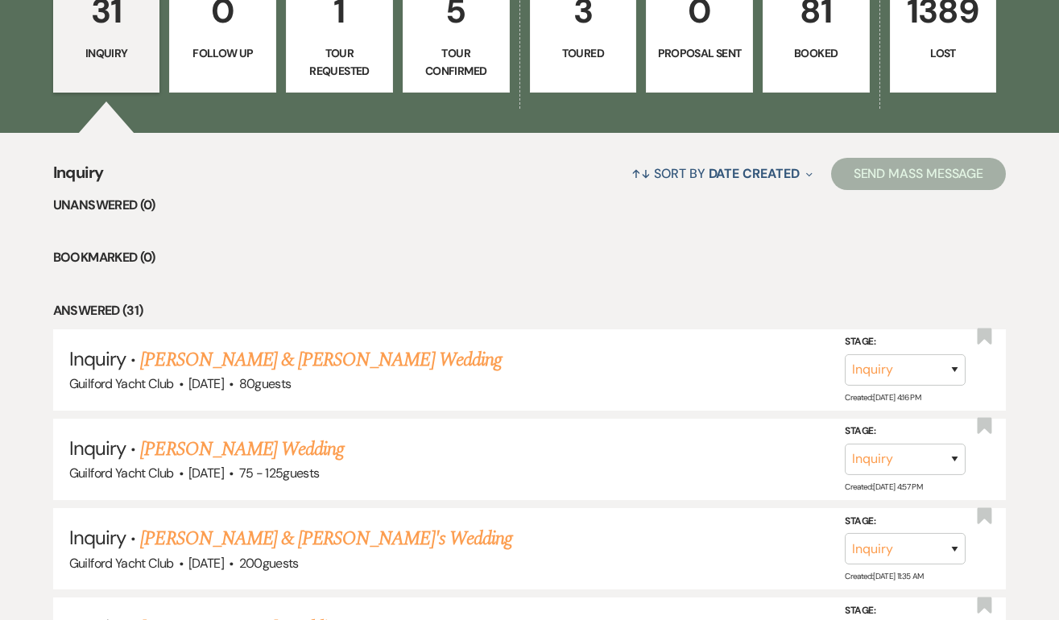
scroll to position [491, 0]
